Goal: Task Accomplishment & Management: Use online tool/utility

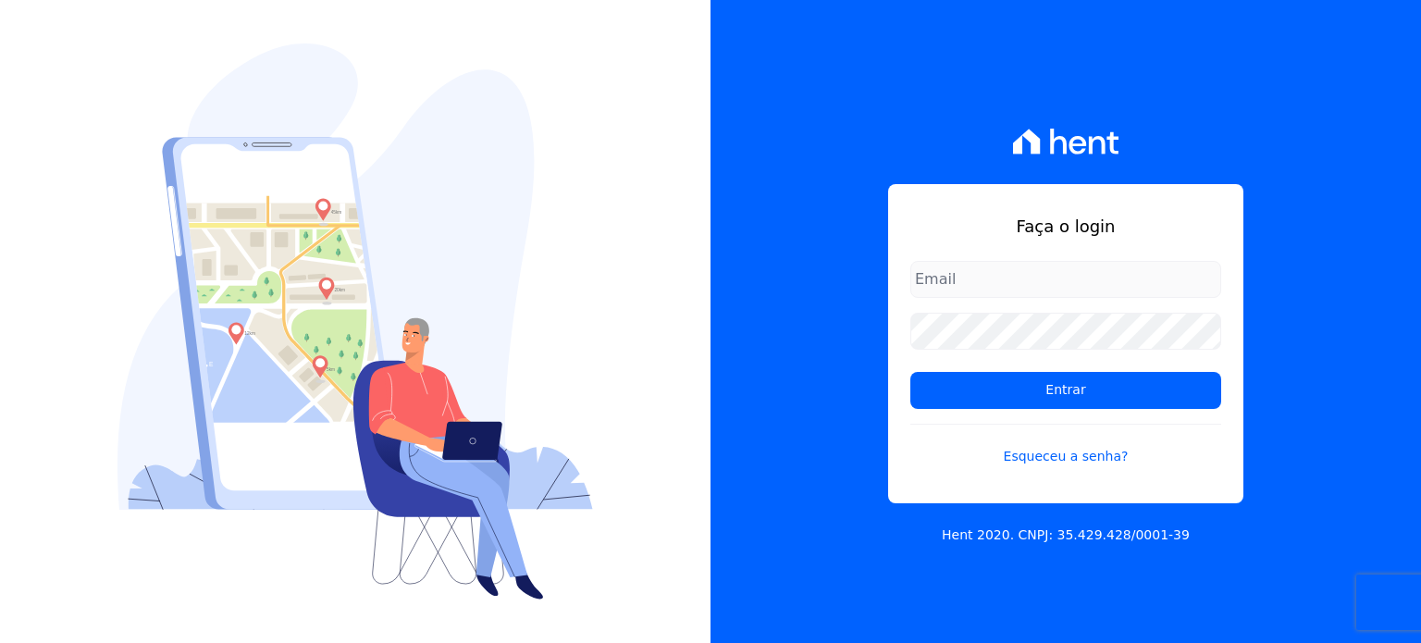
type input "[PERSON_NAME][EMAIL_ADDRESS][PERSON_NAME][DOMAIN_NAME]"
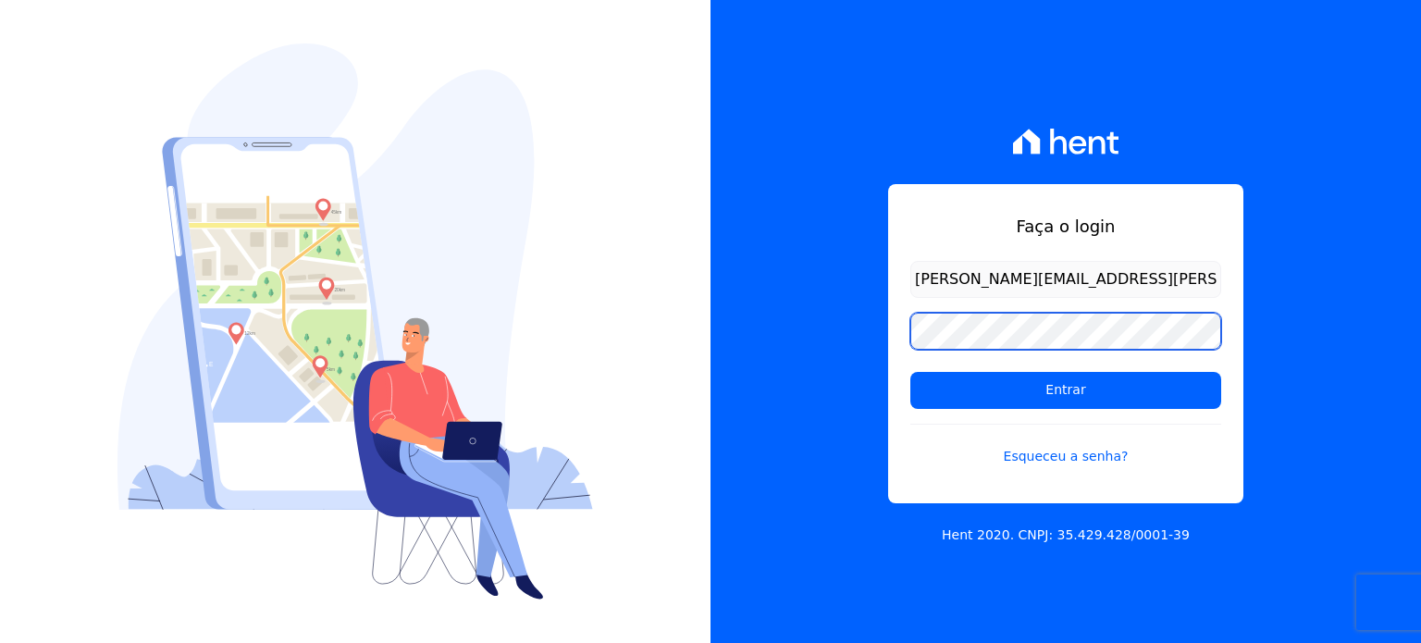
click at [855, 332] on div "Faça o login [PERSON_NAME][EMAIL_ADDRESS][PERSON_NAME][DOMAIN_NAME] Entrar Esqu…" at bounding box center [1065, 321] width 710 height 643
click at [910, 372] on input "Entrar" at bounding box center [1065, 390] width 311 height 37
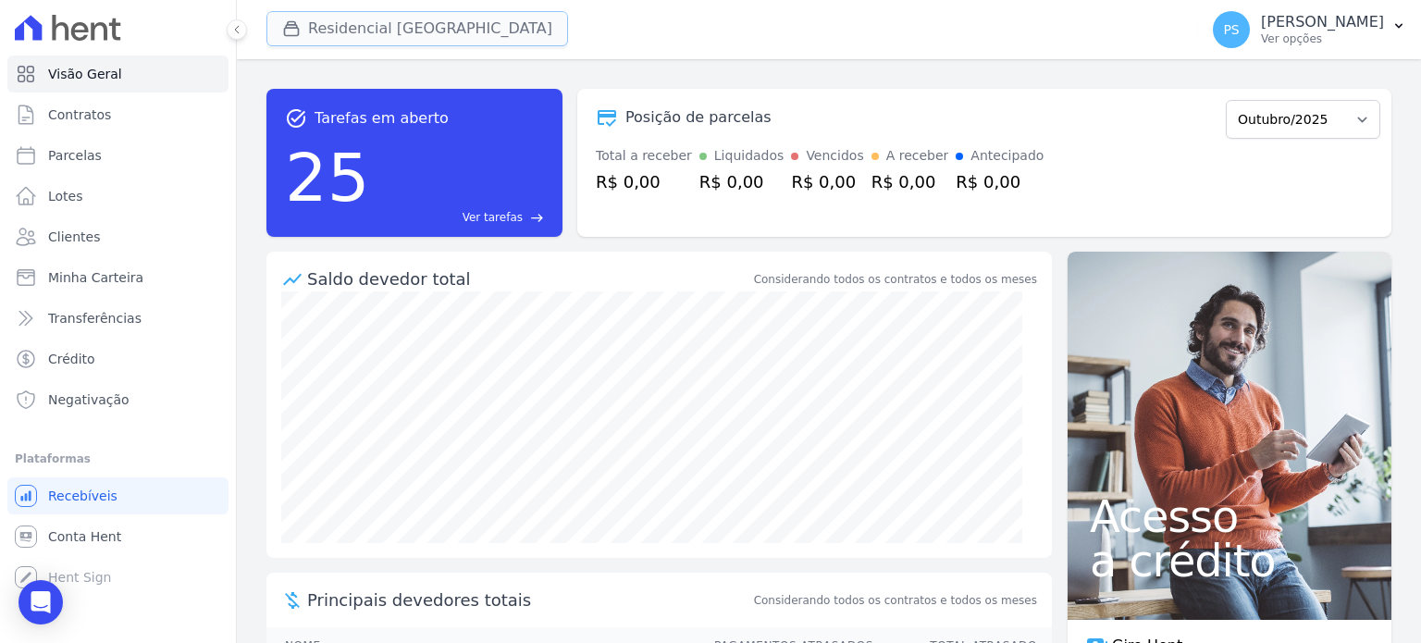
click at [329, 25] on button "Residencial Villa Sardenha" at bounding box center [417, 28] width 302 height 35
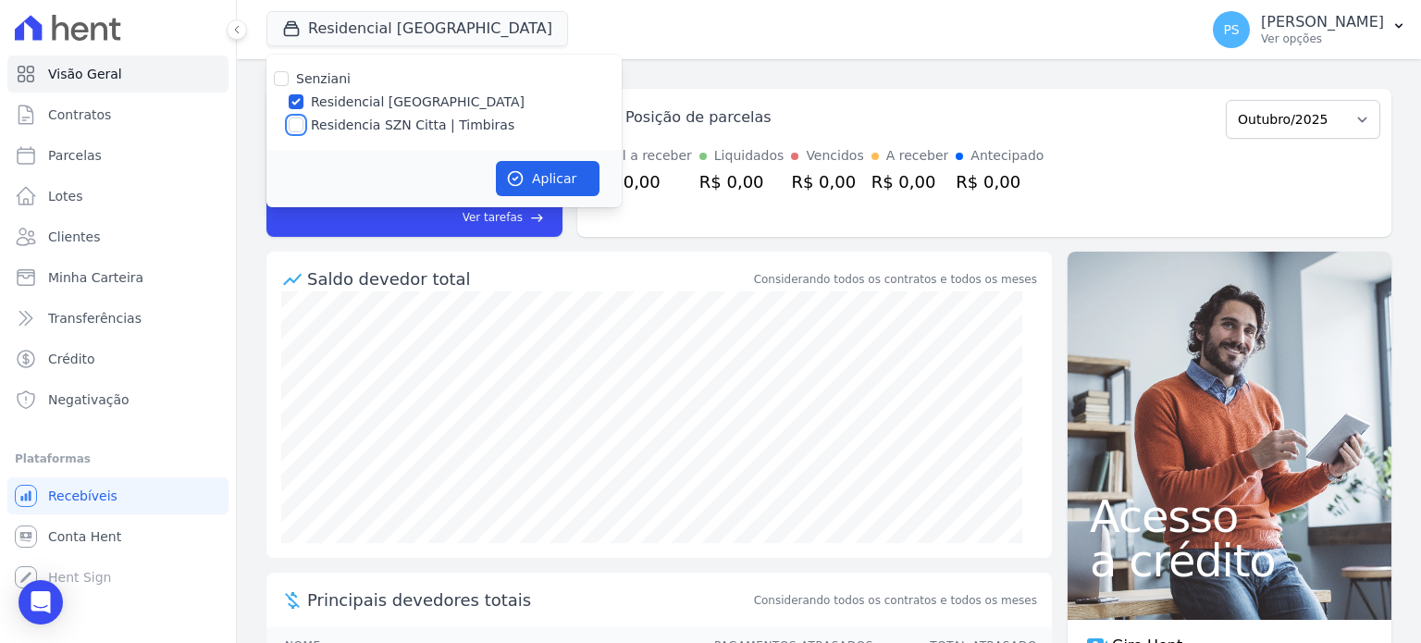
click at [293, 129] on input "Residencia SZN Citta | Timbiras" at bounding box center [296, 124] width 15 height 15
checkbox input "true"
click at [321, 104] on label "Residencial Villa Sardenha" at bounding box center [418, 101] width 214 height 19
click at [303, 104] on input "Residencial Villa Sardenha" at bounding box center [296, 101] width 15 height 15
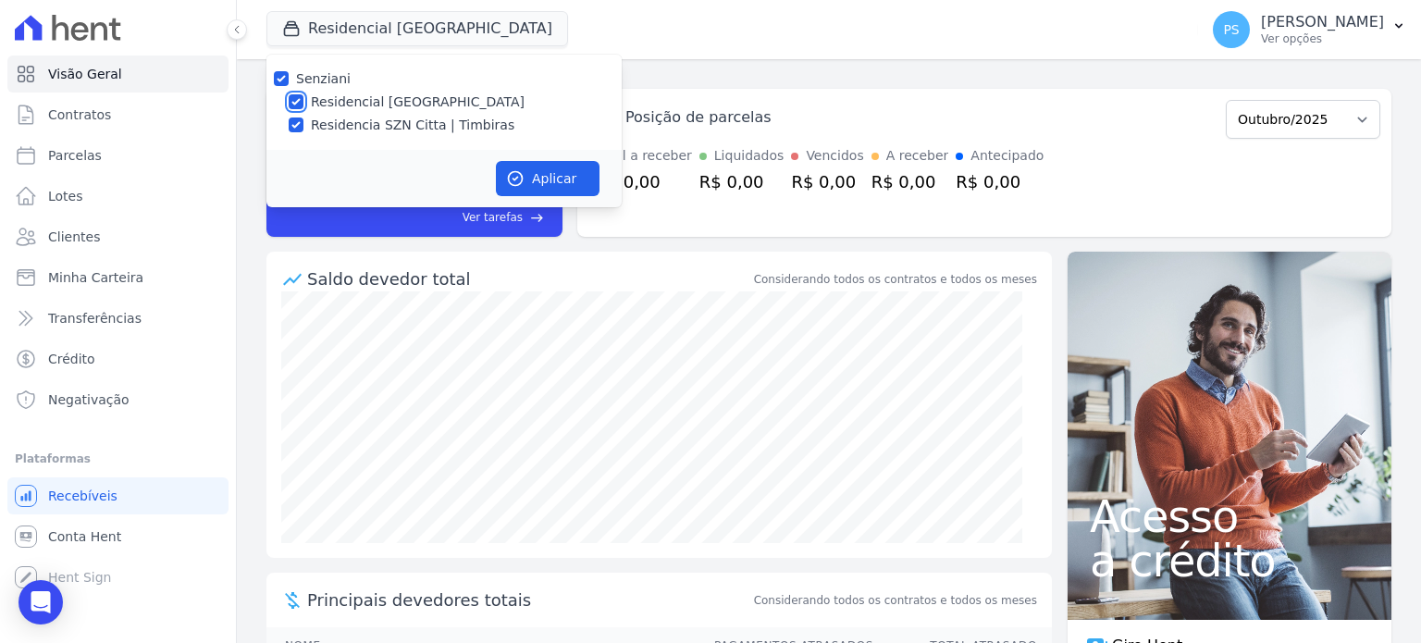
checkbox input "false"
click at [548, 181] on button "Aplicar" at bounding box center [548, 178] width 104 height 35
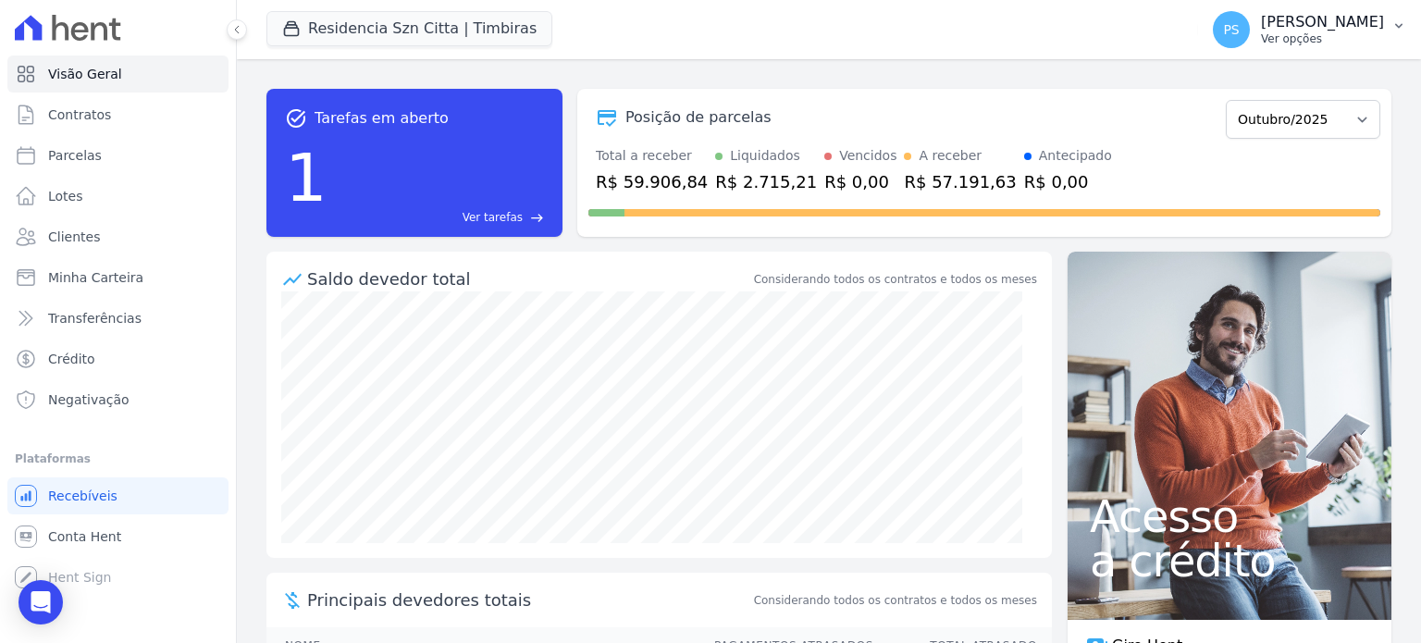
click at [1392, 21] on icon "button" at bounding box center [1398, 25] width 15 height 15
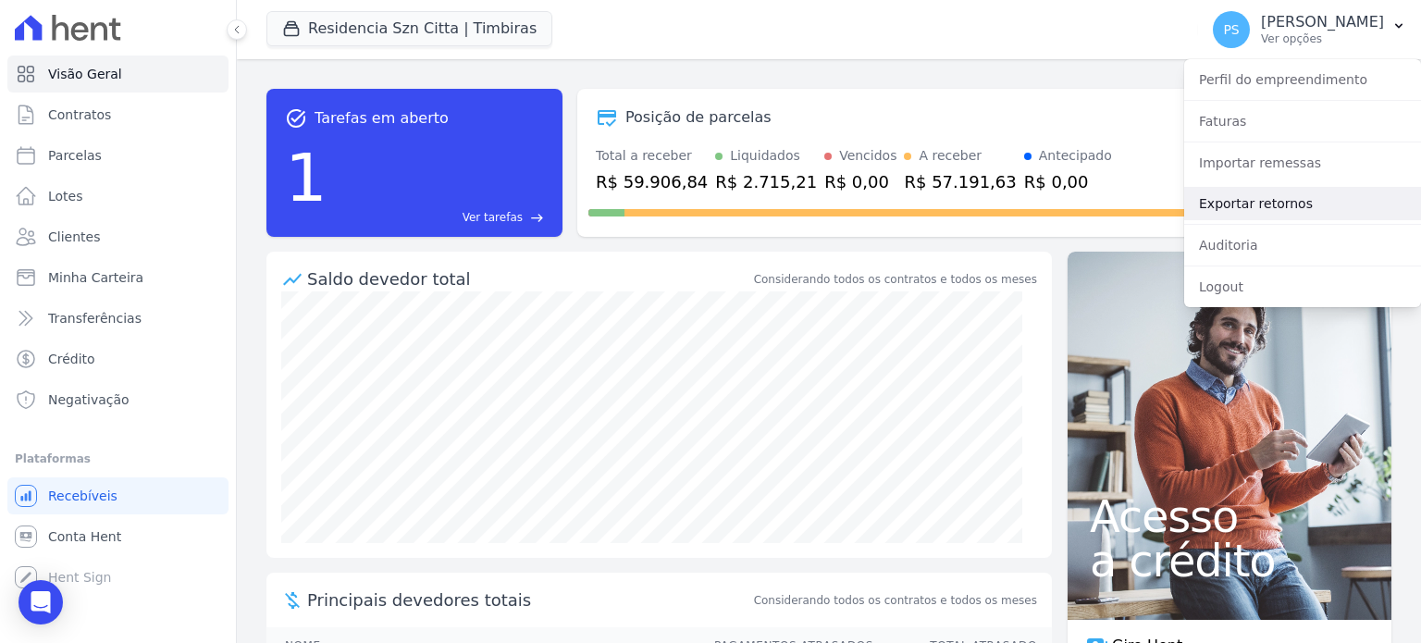
click at [1233, 209] on link "Exportar retornos" at bounding box center [1302, 203] width 237 height 33
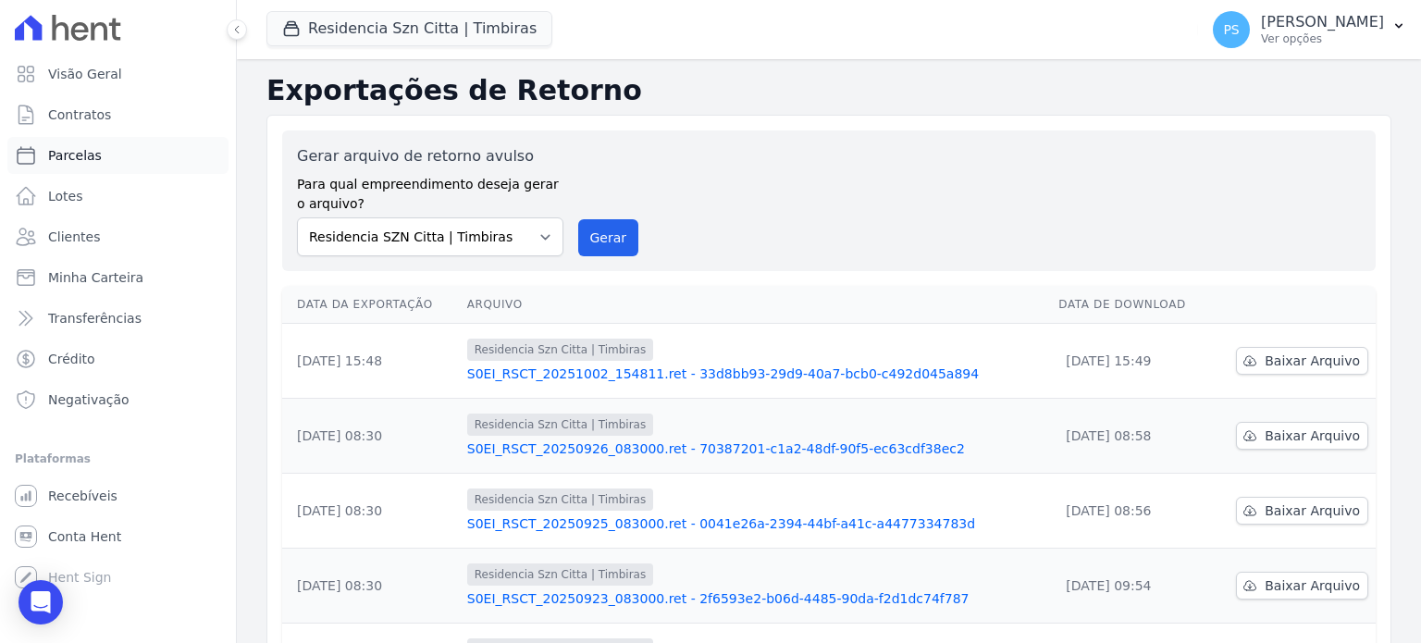
click at [96, 158] on link "Parcelas" at bounding box center [117, 155] width 221 height 37
select select
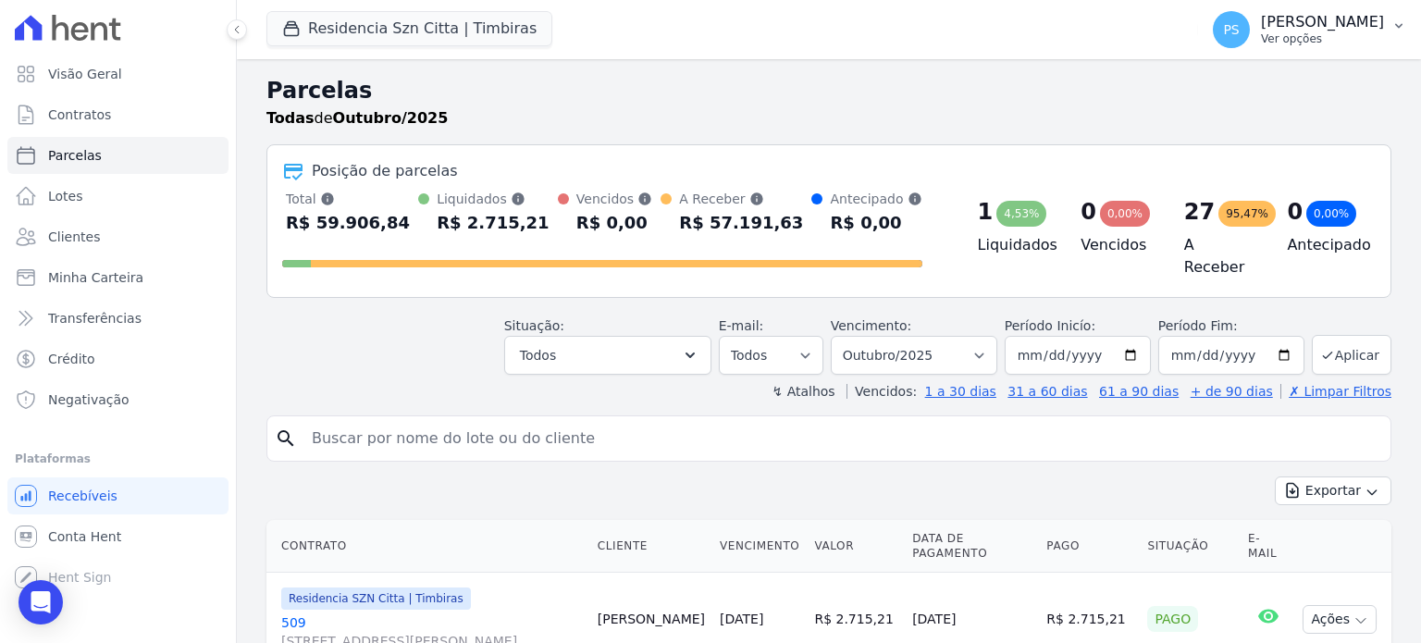
click at [1368, 31] on p "Paula Silva" at bounding box center [1322, 22] width 123 height 18
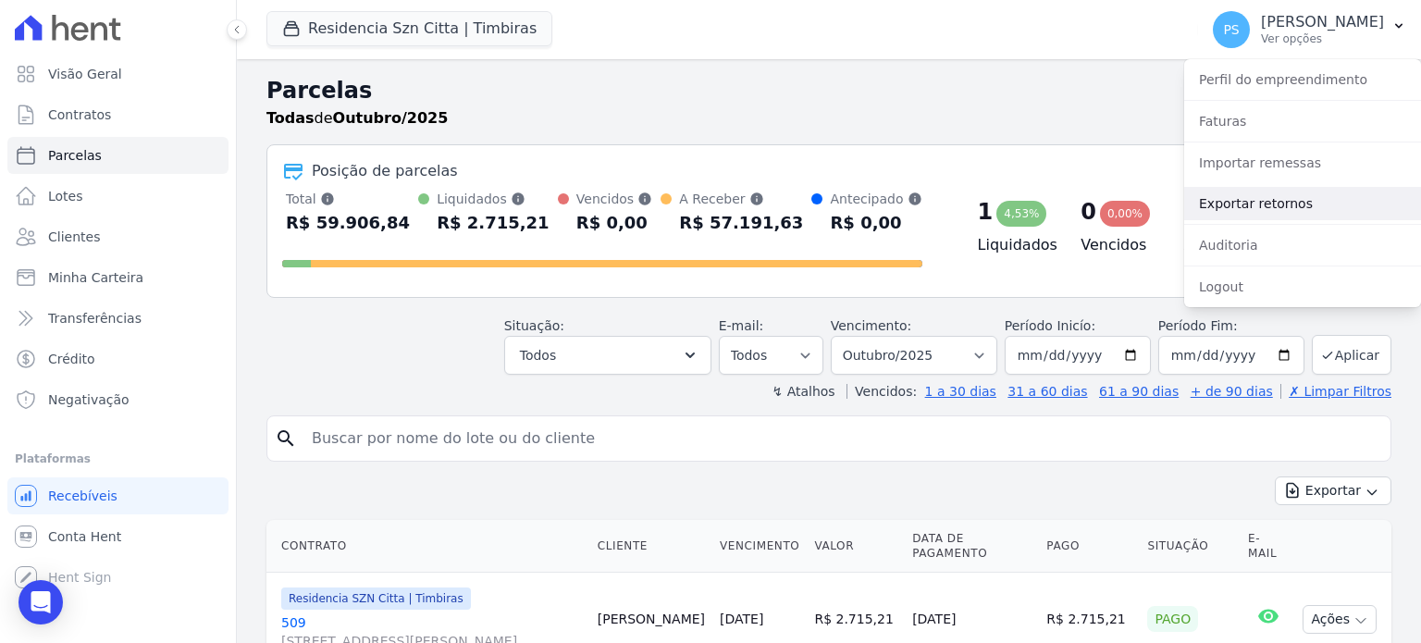
click at [1251, 208] on link "Exportar retornos" at bounding box center [1302, 203] width 237 height 33
